Goal: Navigation & Orientation: Find specific page/section

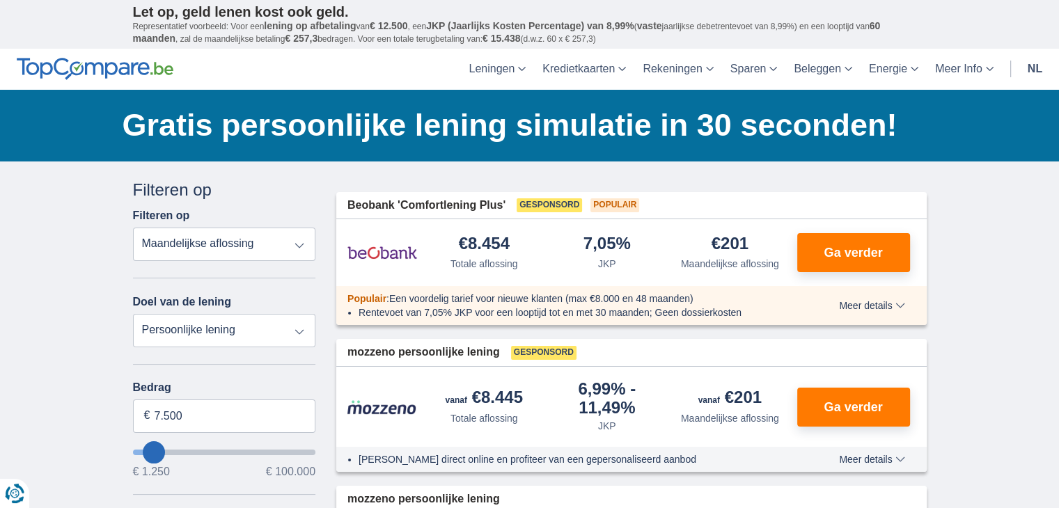
click at [1020, 70] on link "nl" at bounding box center [1034, 69] width 31 height 41
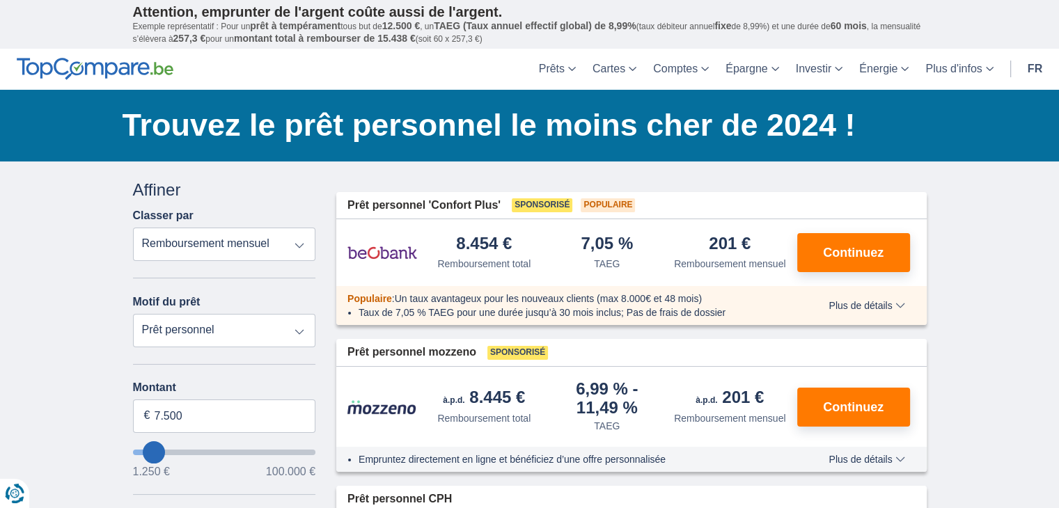
click at [1022, 70] on link "fr" at bounding box center [1034, 69] width 31 height 41
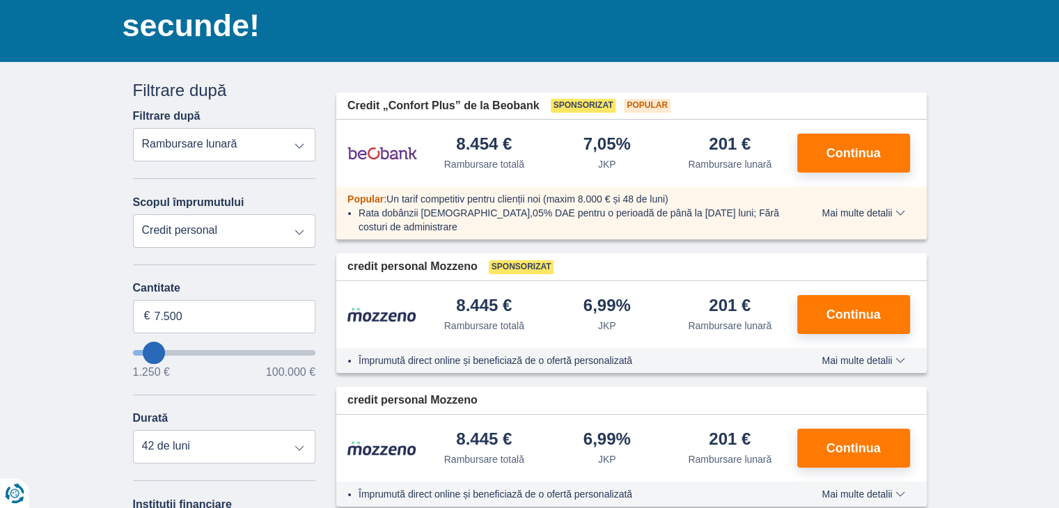
scroll to position [26, 0]
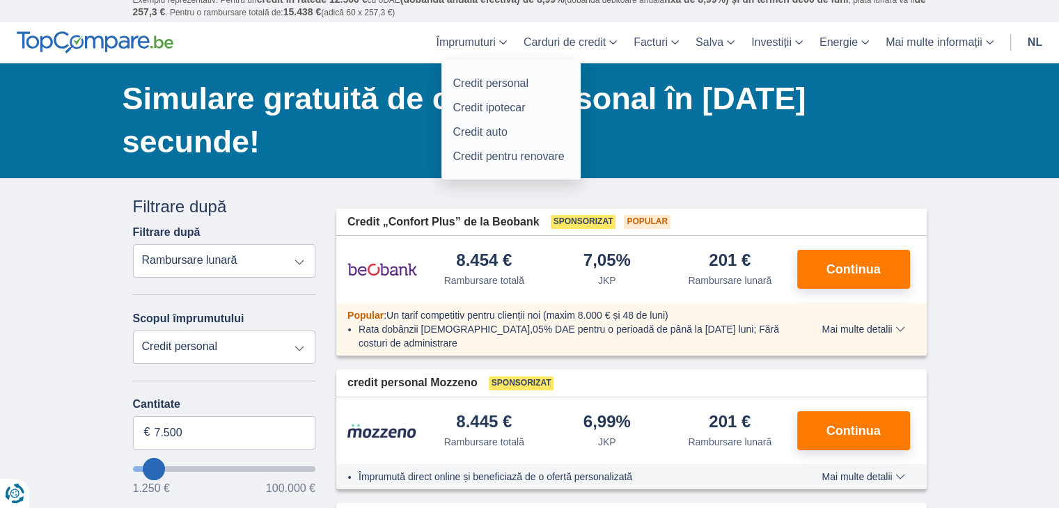
click at [492, 45] on font "Împrumuturi" at bounding box center [465, 42] width 59 height 12
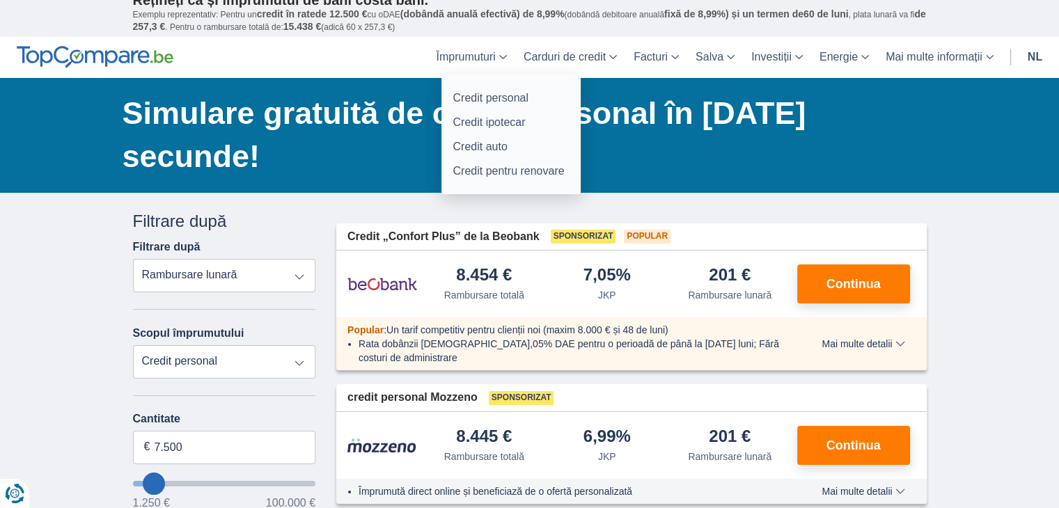
scroll to position [0, 0]
